Goal: Find specific page/section: Find specific page/section

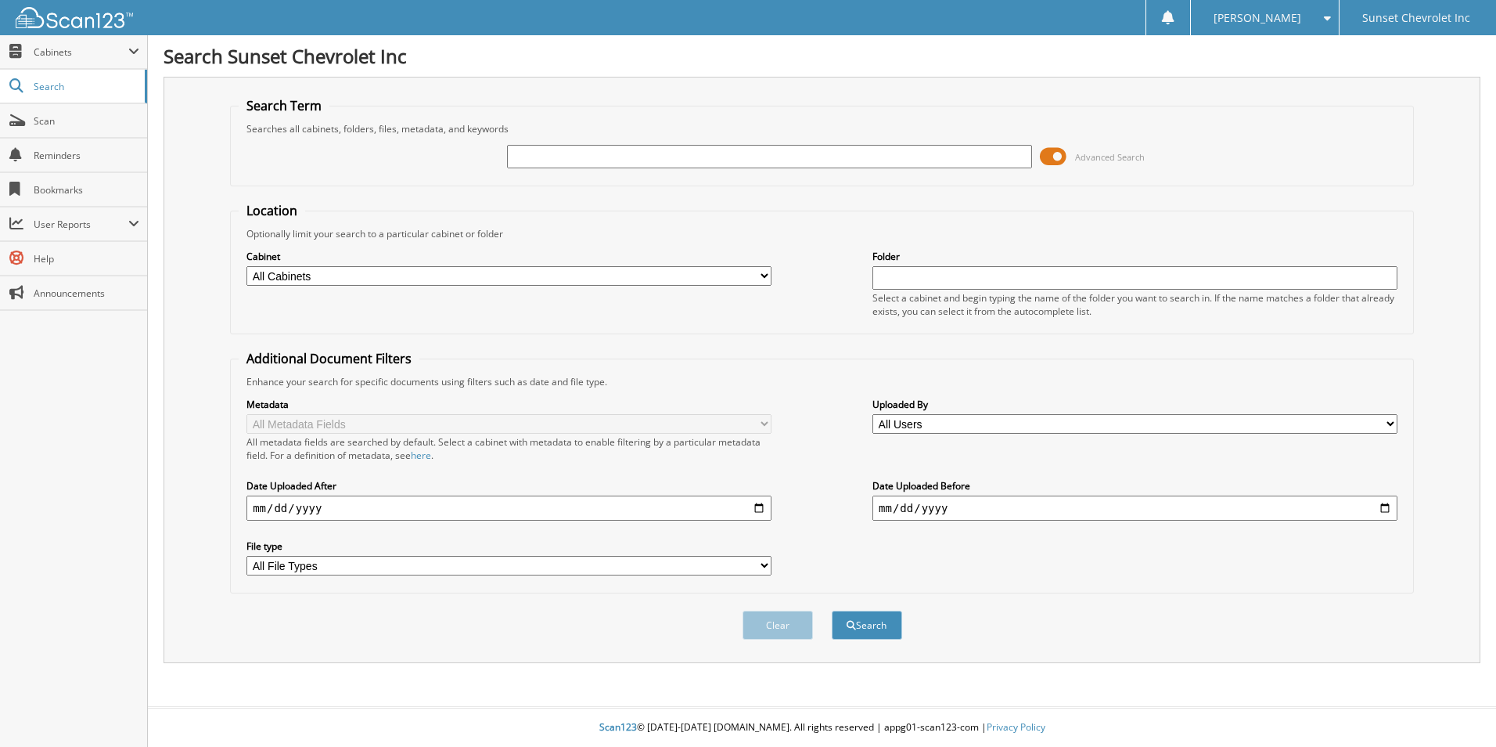
click at [531, 151] on input "text" at bounding box center [769, 156] width 525 height 23
type input "660431"
click at [832, 610] on button "Search" at bounding box center [867, 624] width 70 height 29
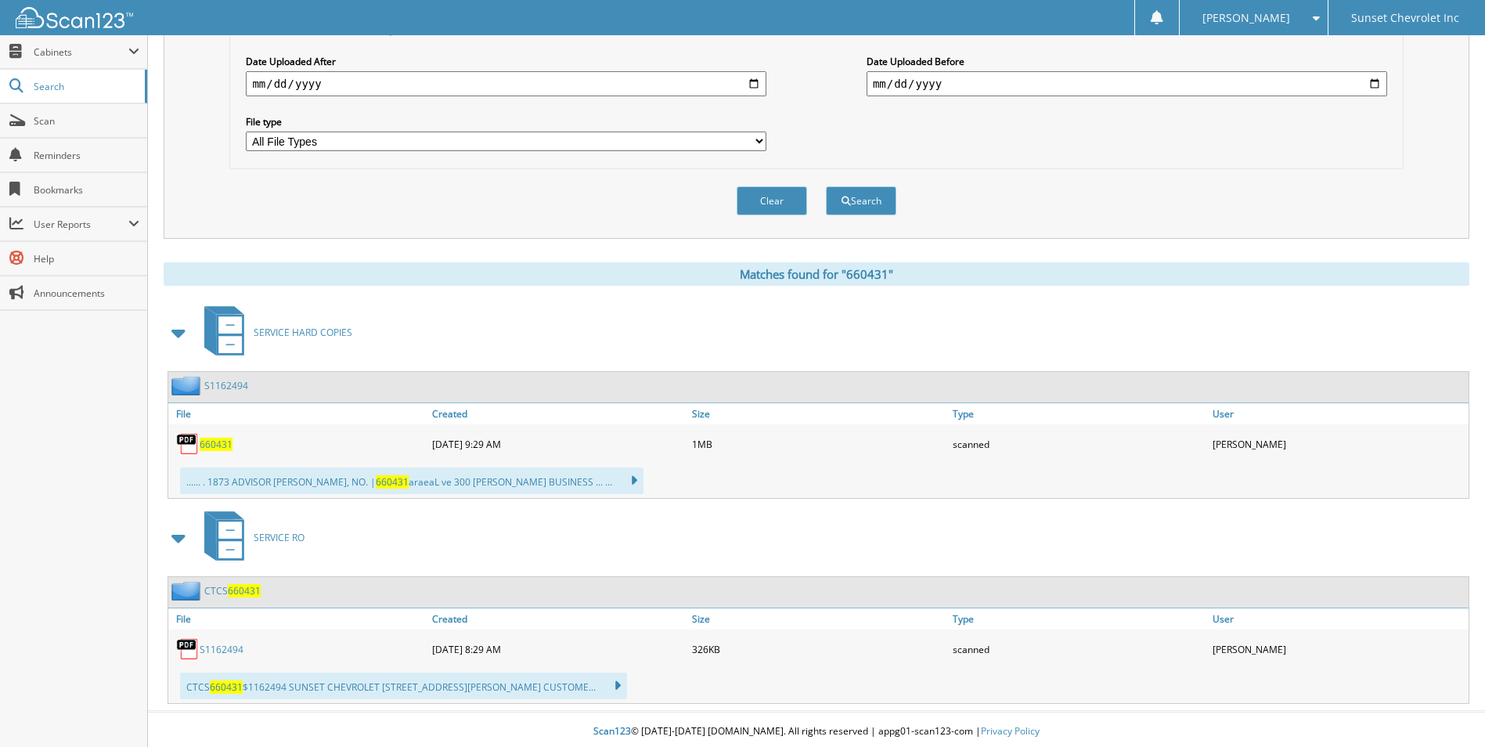
scroll to position [429, 0]
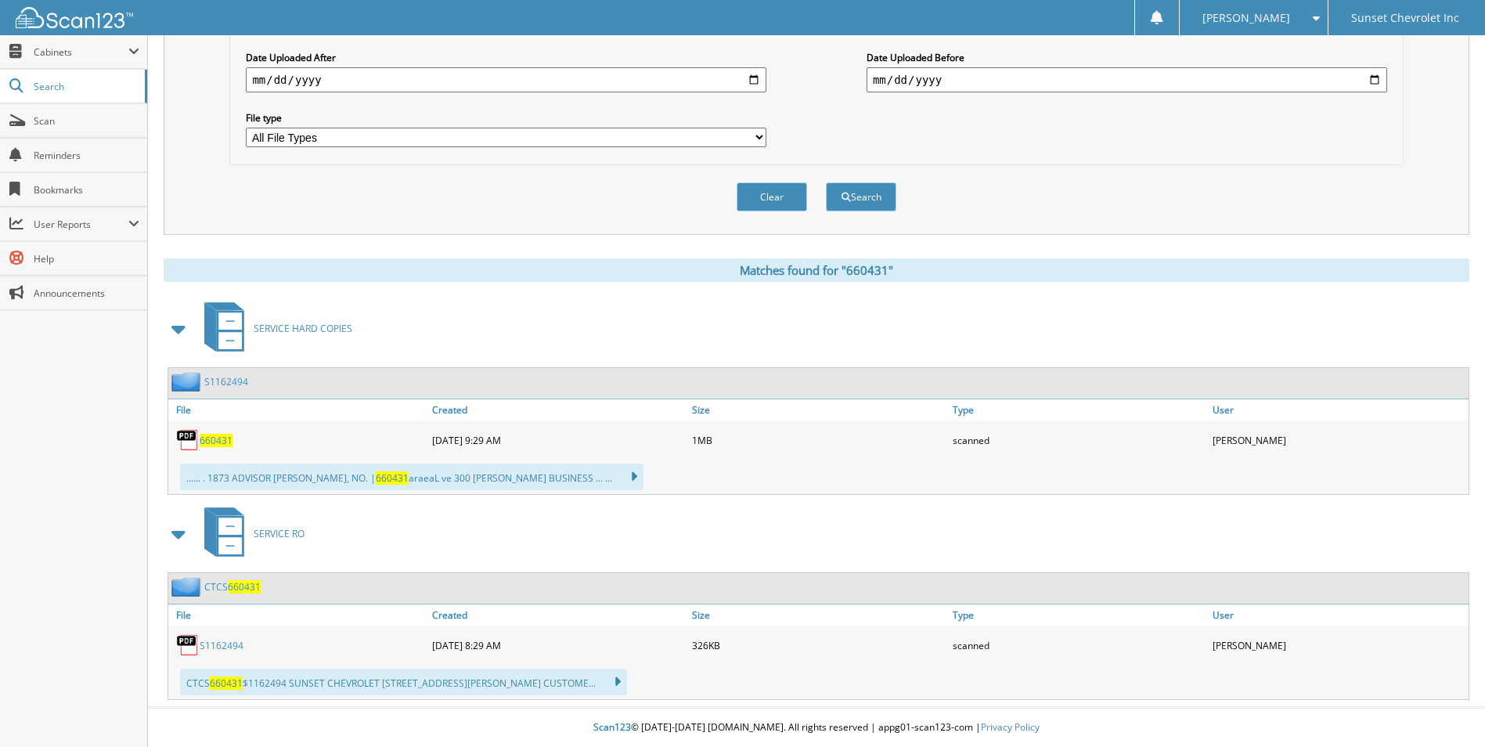
click at [219, 644] on link "S1162494" at bounding box center [222, 645] width 44 height 13
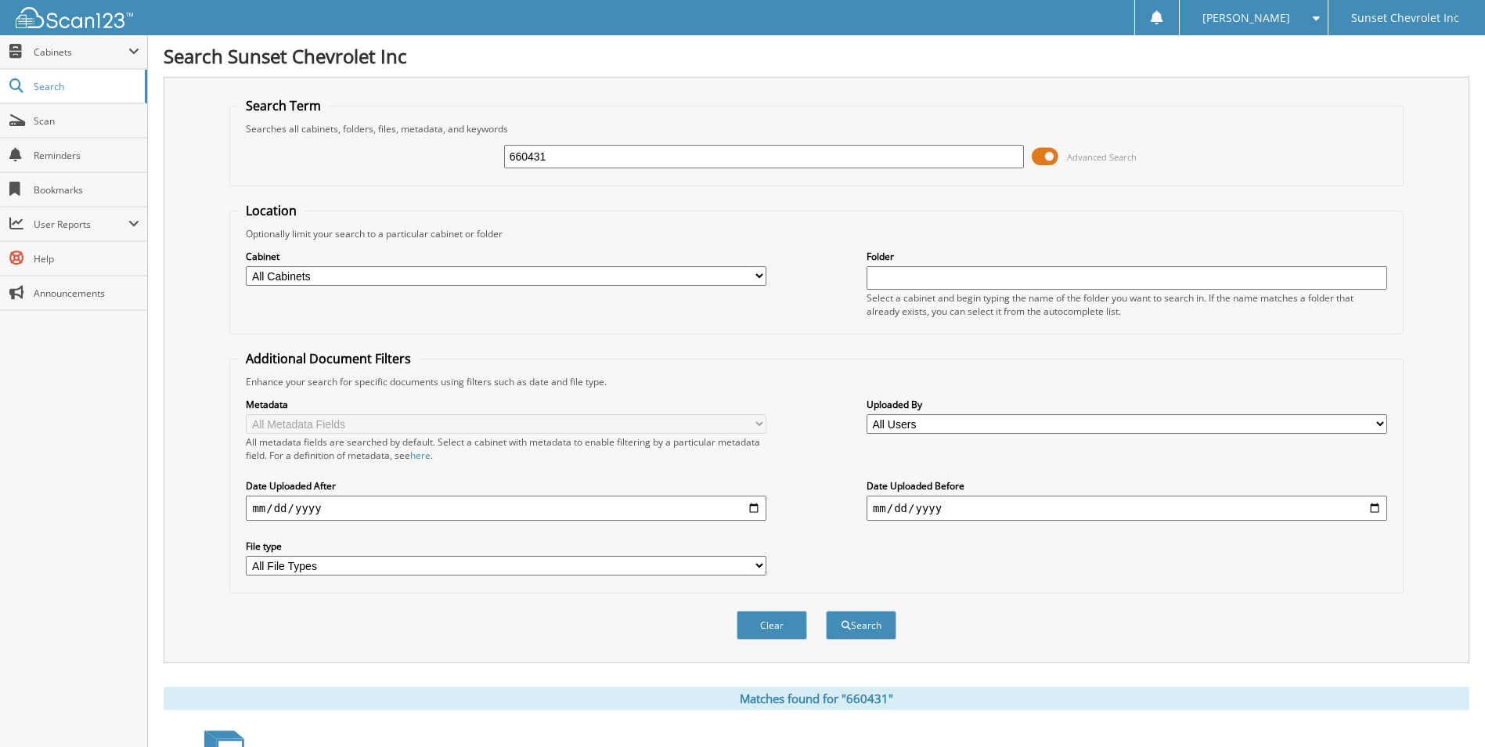
drag, startPoint x: 643, startPoint y: 162, endPoint x: 433, endPoint y: 144, distance: 210.5
click at [433, 144] on div "660431 Advanced Search" at bounding box center [816, 156] width 1156 height 42
type input "660539"
click at [826, 610] on button "Search" at bounding box center [861, 624] width 70 height 29
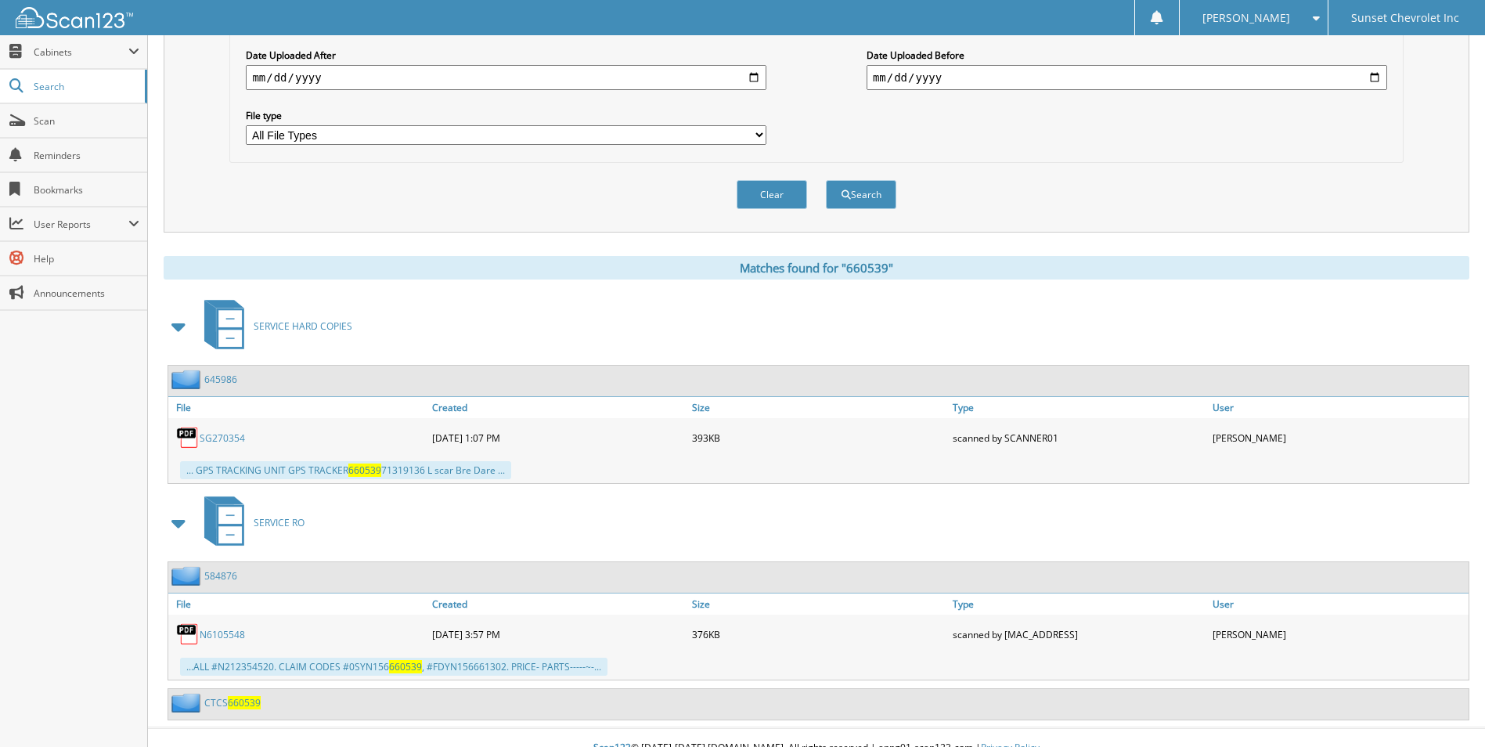
scroll to position [452, 0]
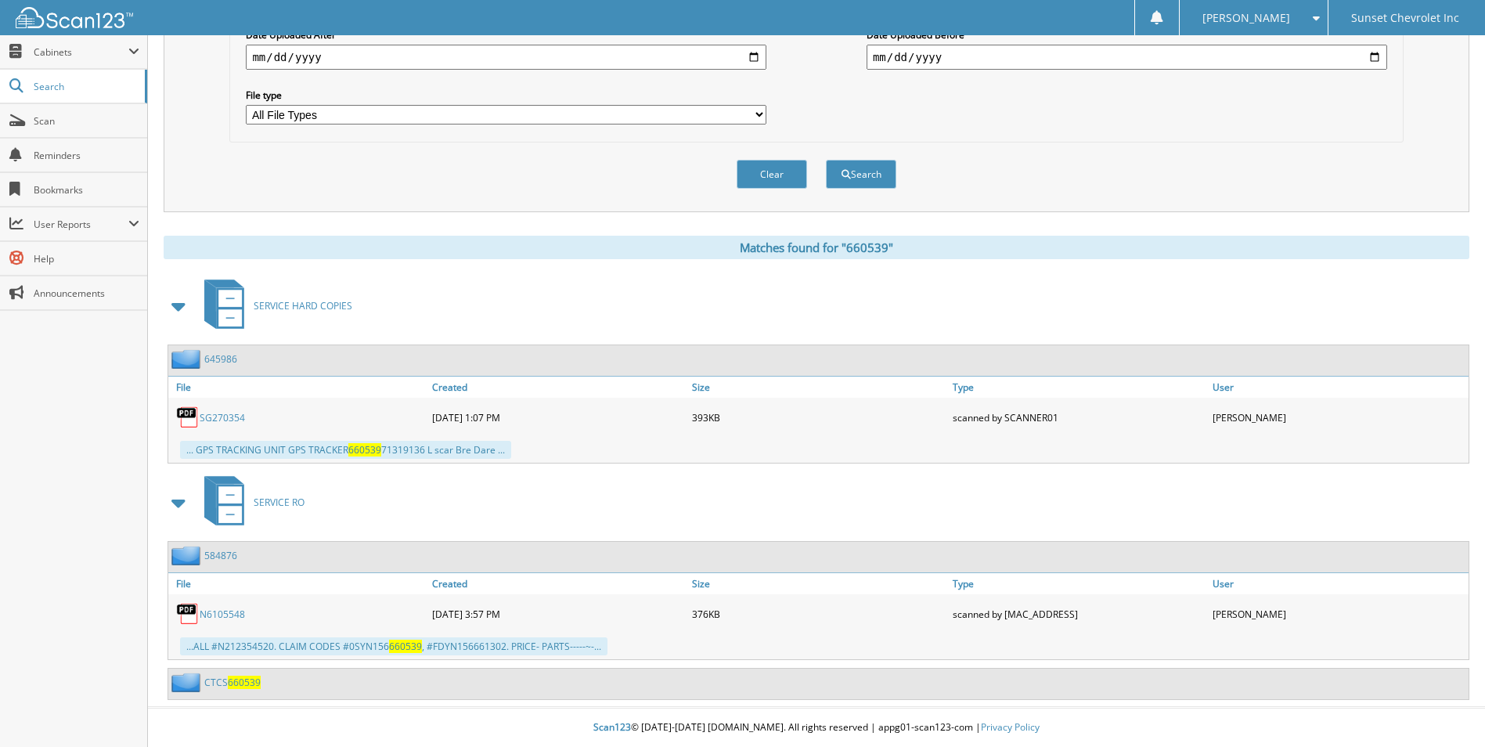
click at [236, 682] on span "660539" at bounding box center [244, 681] width 33 height 13
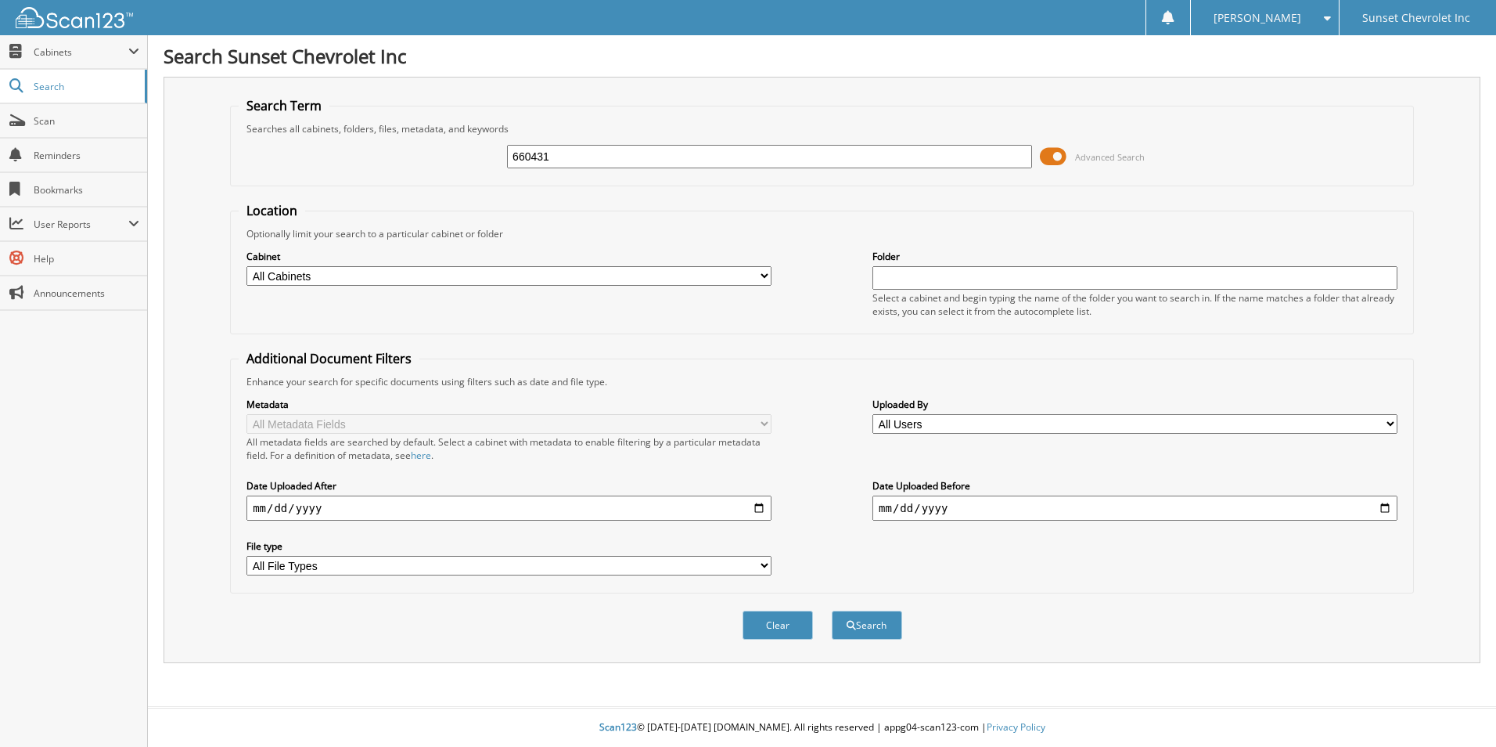
type input "660431"
click at [832, 610] on button "Search" at bounding box center [867, 624] width 70 height 29
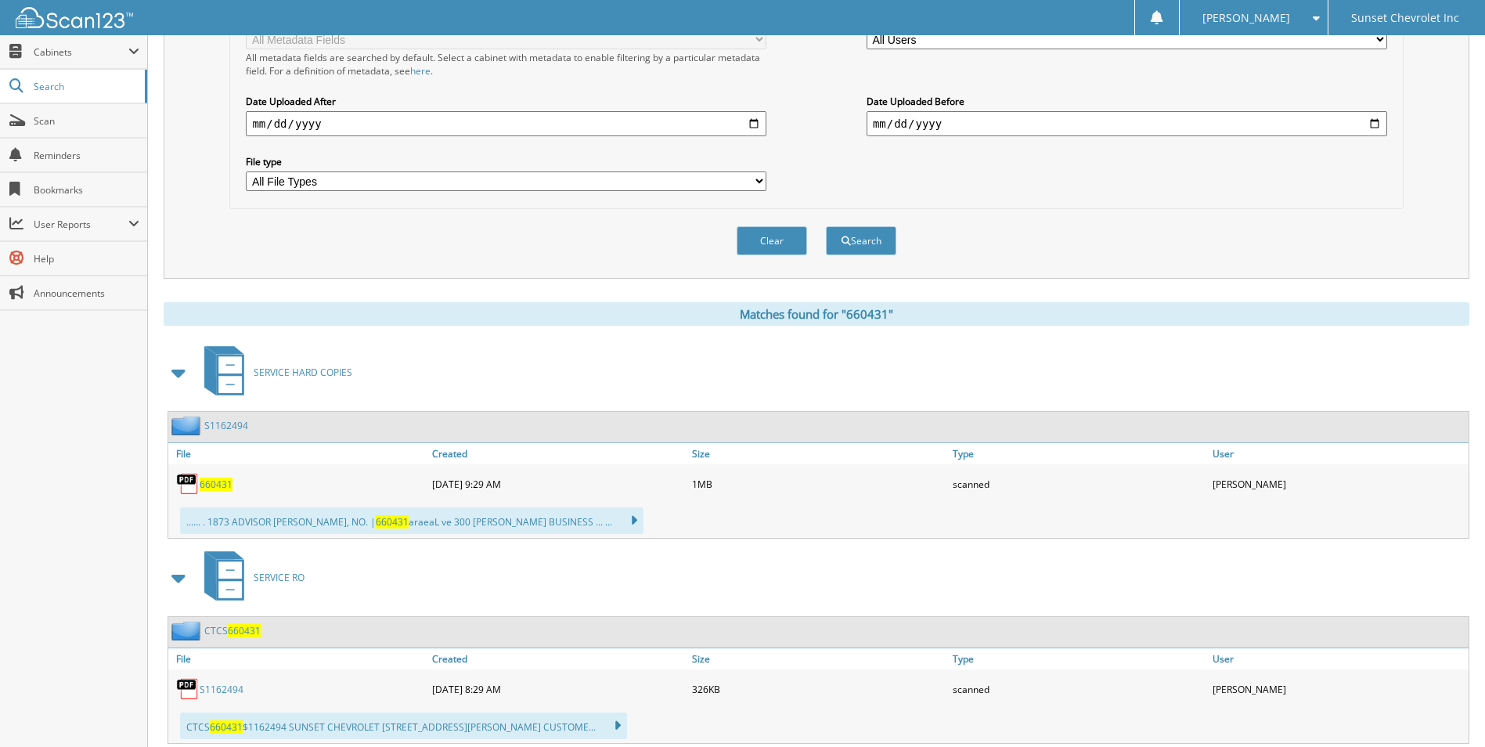
scroll to position [429, 0]
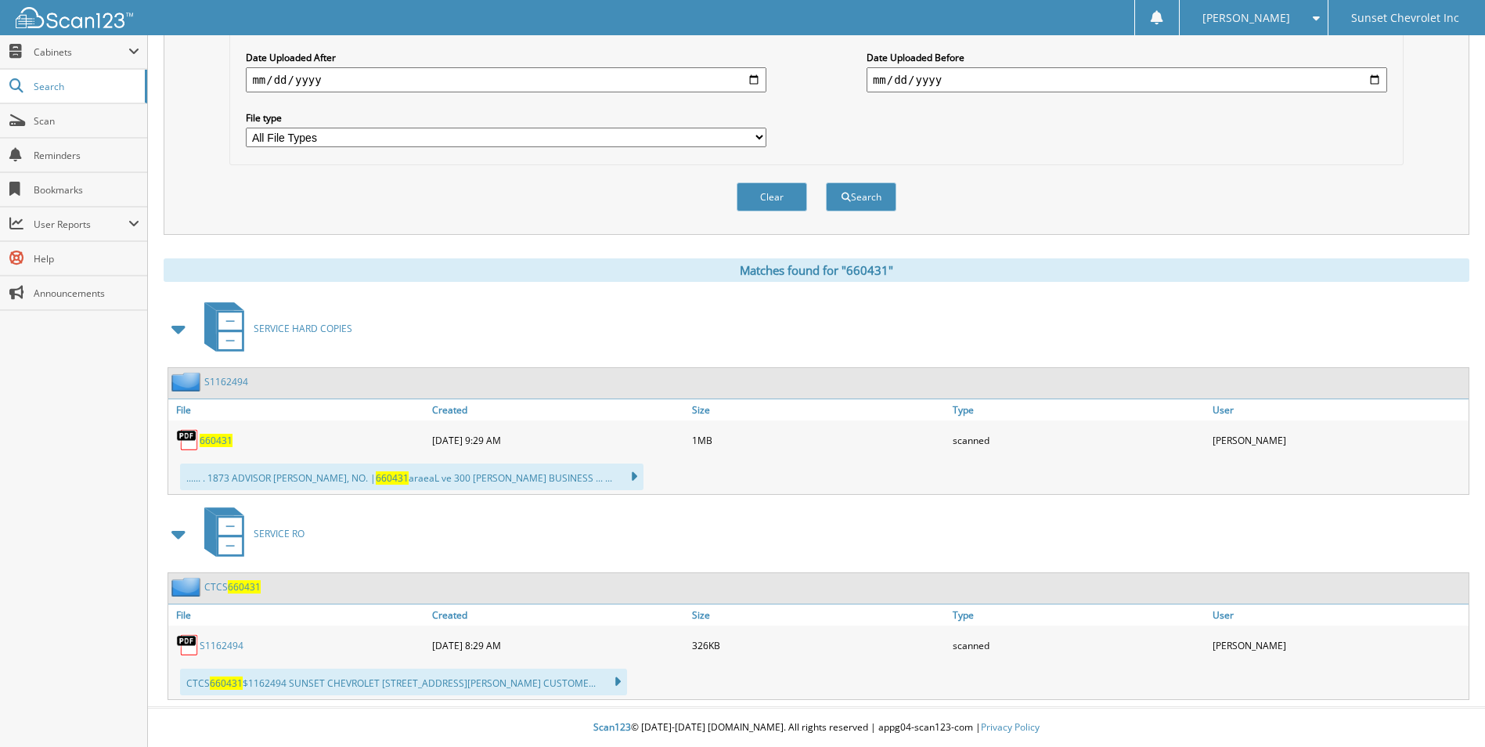
click at [219, 642] on link "S1162494" at bounding box center [222, 645] width 44 height 13
